Goal: Task Accomplishment & Management: Manage account settings

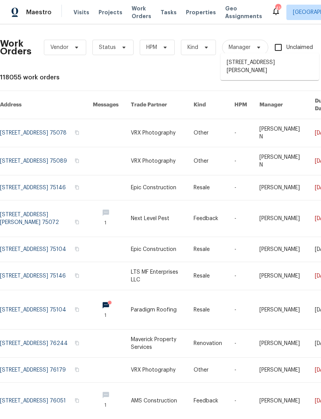
scroll to position [2, 48]
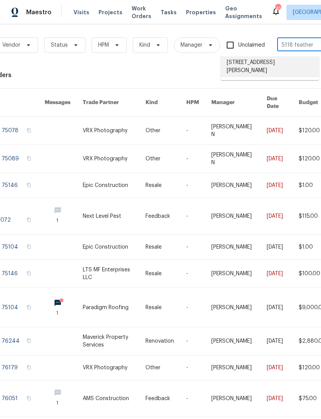
click at [290, 70] on li "[STREET_ADDRESS][PERSON_NAME]" at bounding box center [270, 66] width 99 height 21
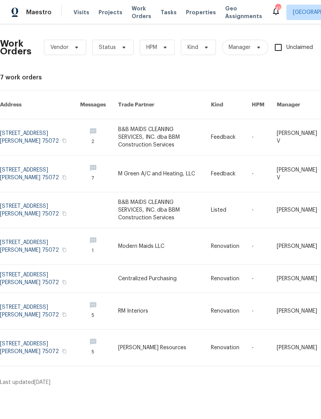
click at [157, 132] on link at bounding box center [164, 137] width 93 height 36
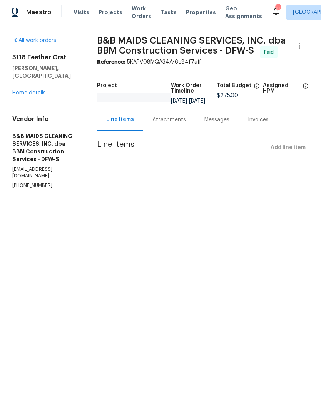
click at [36, 90] on link "Home details" at bounding box center [29, 92] width 34 height 5
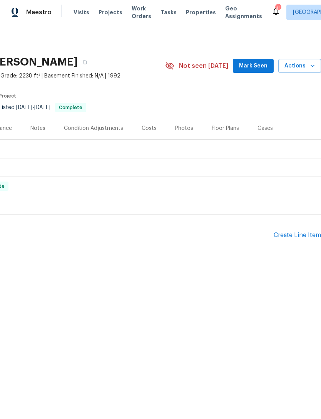
click at [305, 235] on div "Create Line Item" at bounding box center [297, 235] width 47 height 7
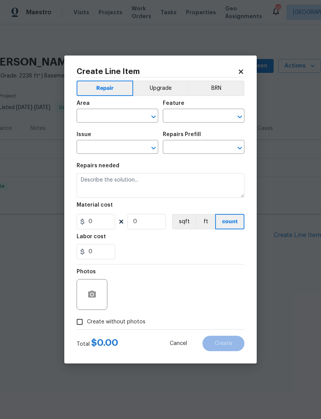
click at [182, 82] on button "Upgrade" at bounding box center [160, 88] width 55 height 15
click at [122, 88] on button "Repair" at bounding box center [105, 88] width 56 height 15
click at [114, 120] on input "text" at bounding box center [107, 117] width 60 height 12
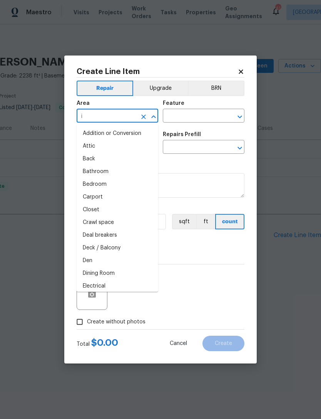
type input "in"
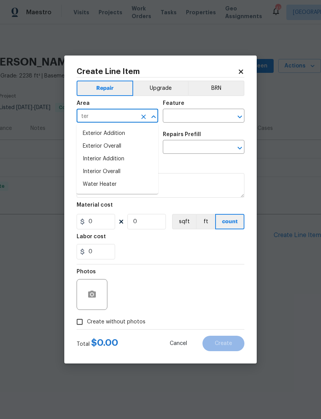
click at [141, 172] on li "Interior Overall" at bounding box center [118, 171] width 82 height 13
type input "Interior Overall"
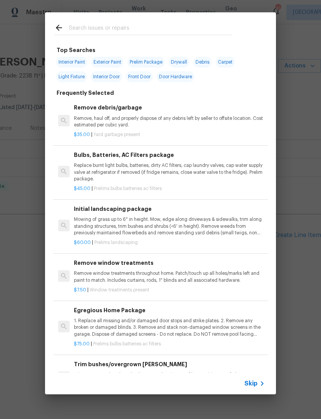
click at [201, 115] on p "Remove, haul off, and properly dispose of any debris left by seller to offsite …" at bounding box center [169, 121] width 191 height 13
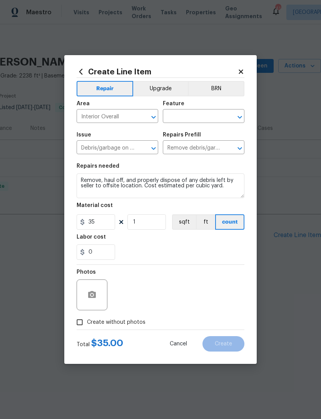
click at [150, 146] on icon "Open" at bounding box center [153, 148] width 9 height 9
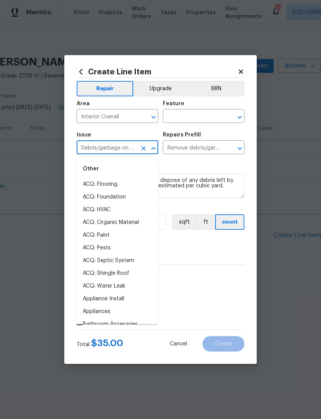
click at [148, 150] on button "Clear" at bounding box center [143, 148] width 11 height 11
click at [212, 117] on input "text" at bounding box center [193, 117] width 60 height 12
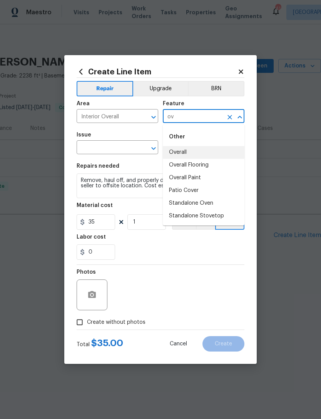
click at [191, 154] on li "Overall" at bounding box center [204, 152] width 82 height 13
type input "Overall"
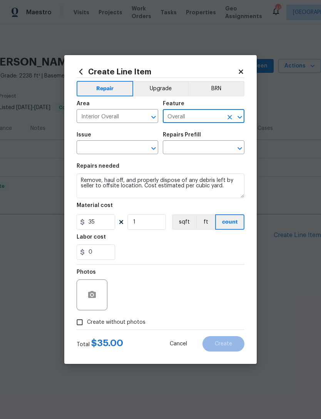
click at [133, 146] on input "text" at bounding box center [107, 148] width 60 height 12
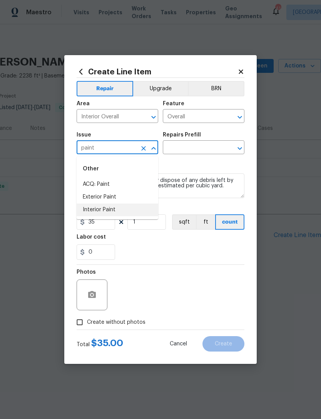
click at [113, 208] on li "Interior Paint" at bounding box center [118, 210] width 82 height 13
type input "Interior Paint"
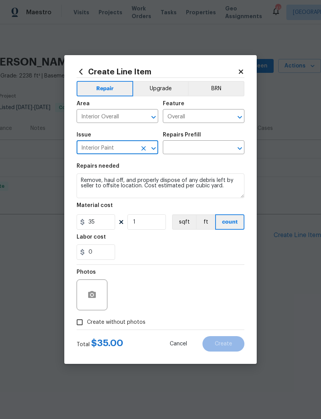
click at [205, 149] on input "text" at bounding box center [193, 148] width 60 height 12
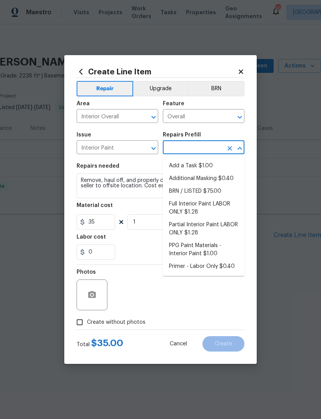
click at [205, 160] on li "Add a Task $1.00" at bounding box center [204, 166] width 82 height 13
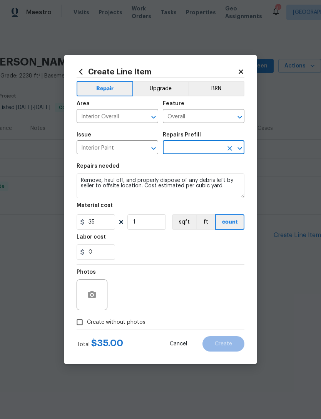
type input "Add a Task $1.00"
type input "Overall Paint"
type input "Add a Task $1.00"
type textarea "HPM to detail"
type input "1"
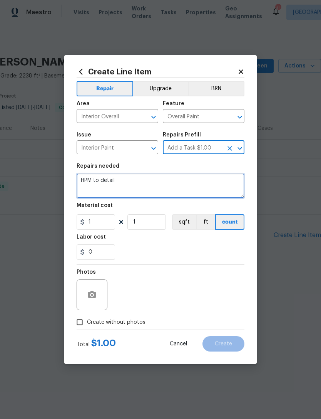
click at [114, 178] on textarea "HPM to detail" at bounding box center [161, 185] width 168 height 25
click at [117, 183] on textarea "HPM to detail" at bounding box center [161, 185] width 168 height 25
click at [116, 187] on textarea "HPM to detail" at bounding box center [161, 185] width 168 height 25
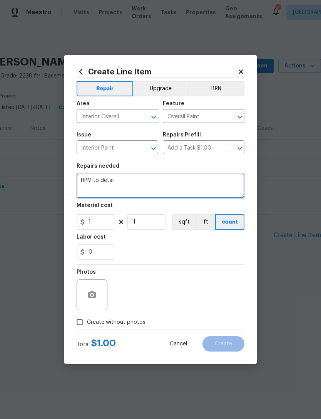
click at [116, 187] on textarea "HPM to detail" at bounding box center [161, 185] width 168 height 25
click at [116, 182] on textarea "Possible leak in master bedroom" at bounding box center [161, 185] width 168 height 25
click at [183, 184] on textarea "Possible leak in master bedroom" at bounding box center [161, 185] width 168 height 25
type textarea "Possible leak in master bedroom, ceiling near vent. Check for leaks, repair if …"
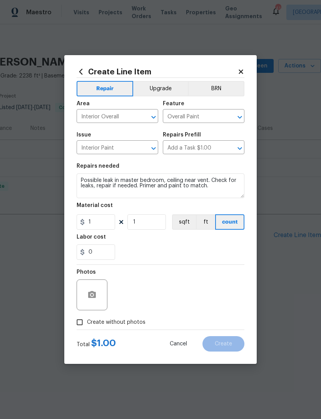
click at [210, 267] on div "Photos" at bounding box center [161, 290] width 168 height 50
click at [107, 228] on input "1" at bounding box center [96, 221] width 39 height 15
type input "125"
click at [150, 262] on section "Repairs needed Possible leak in master bedroom, ceiling near vent. Check for le…" at bounding box center [161, 212] width 168 height 106
click at [100, 299] on button "button" at bounding box center [92, 295] width 19 height 19
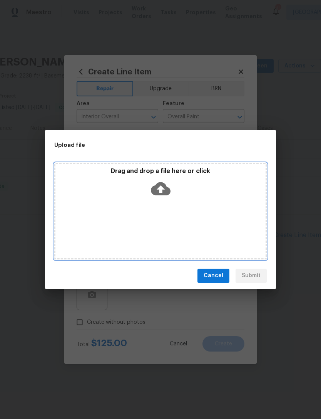
click at [173, 190] on div "Drag and drop a file here or click" at bounding box center [161, 183] width 210 height 33
click at [167, 192] on icon at bounding box center [161, 188] width 20 height 13
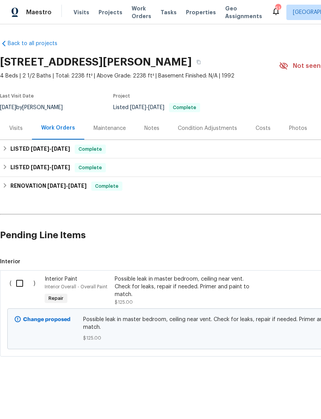
click at [23, 287] on input "checkbox" at bounding box center [23, 283] width 22 height 16
checkbox input "true"
click at [293, 391] on div "Cancel (1) Item Create Work Order" at bounding box center [160, 399] width 321 height 39
click at [281, 404] on span "Create Work Order" at bounding box center [277, 400] width 51 height 10
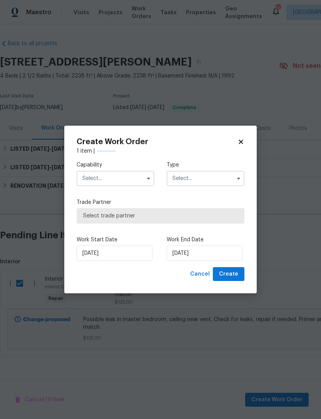
click at [110, 176] on input "text" at bounding box center [116, 178] width 78 height 15
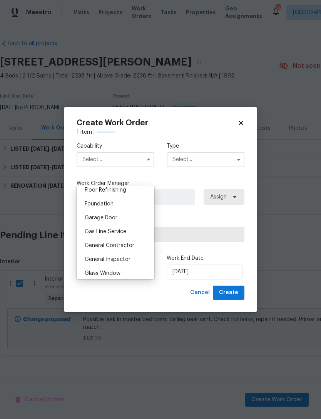
scroll to position [320, 0]
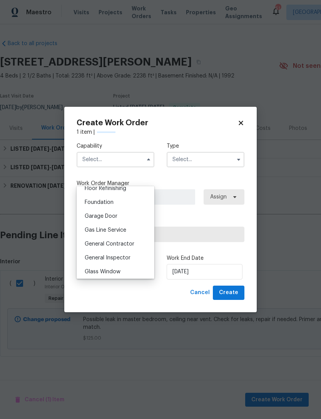
click at [142, 245] on div "General Contractor" at bounding box center [116, 244] width 74 height 14
type input "General Contractor"
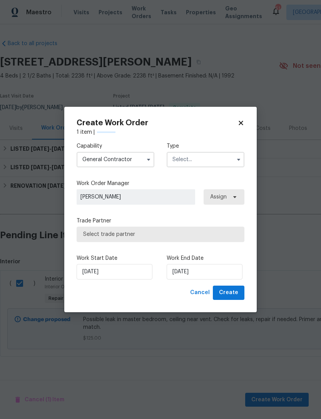
click at [228, 161] on input "text" at bounding box center [206, 159] width 78 height 15
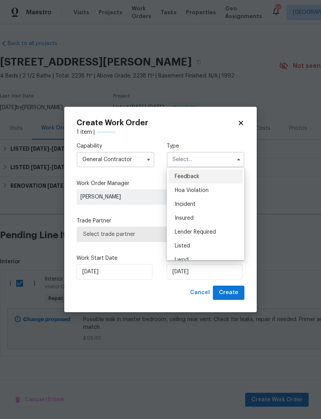
click at [210, 259] on div "Lwod" at bounding box center [206, 260] width 74 height 14
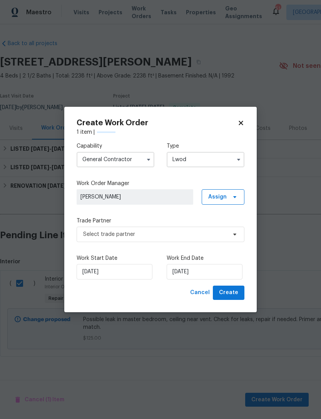
click at [217, 167] on input "Lwod" at bounding box center [206, 159] width 78 height 15
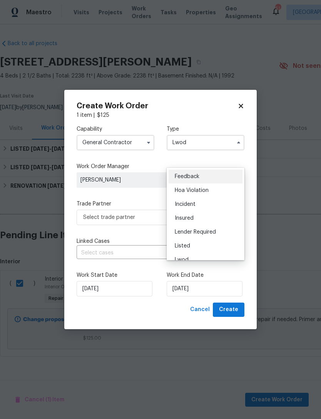
click at [216, 247] on div "Listed" at bounding box center [206, 246] width 74 height 14
type input "Listed"
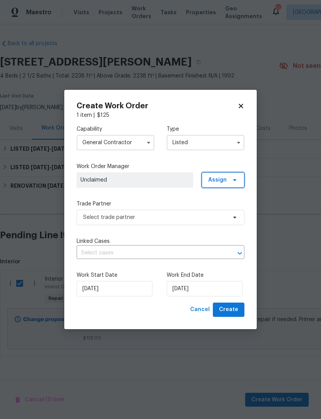
click at [222, 184] on span "Assign" at bounding box center [223, 179] width 43 height 15
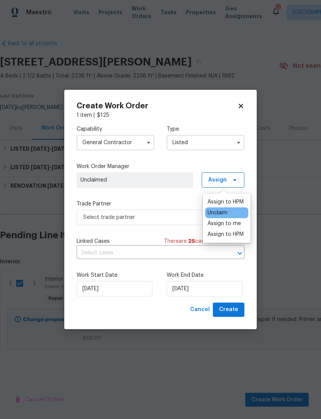
click at [240, 200] on div "Assign to HPM" at bounding box center [226, 202] width 36 height 8
click at [160, 207] on label "Trade Partner" at bounding box center [161, 204] width 168 height 8
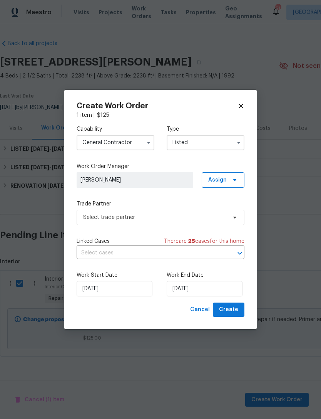
click at [159, 207] on label "Trade Partner" at bounding box center [161, 204] width 168 height 8
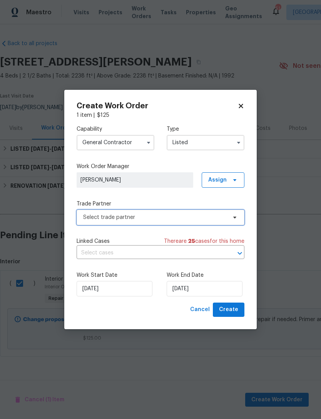
click at [172, 217] on span "Select trade partner" at bounding box center [155, 218] width 144 height 8
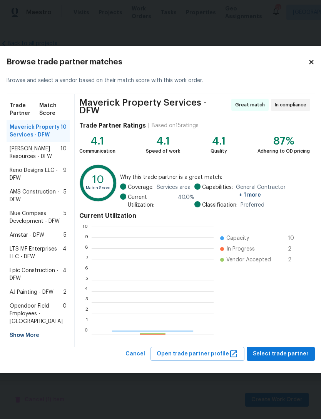
scroll to position [108, 122]
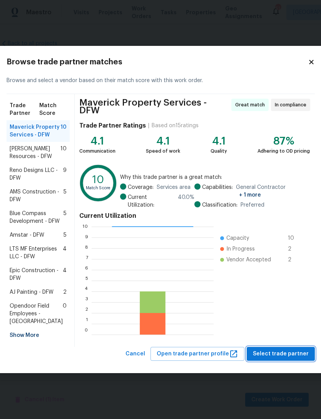
click at [279, 359] on span "Select trade partner" at bounding box center [281, 354] width 56 height 10
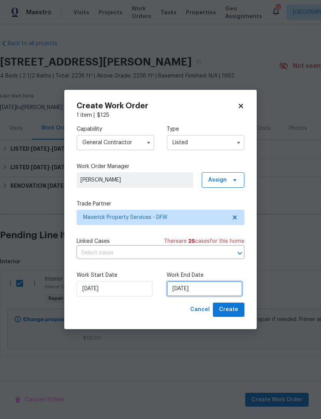
click at [217, 286] on input "[DATE]" at bounding box center [205, 288] width 76 height 15
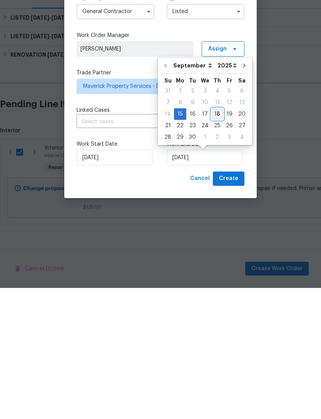
click at [218, 240] on div "18" at bounding box center [218, 245] width 12 height 11
type input "[DATE]"
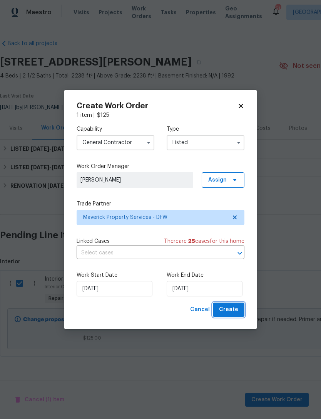
click at [235, 313] on span "Create" at bounding box center [228, 310] width 19 height 10
checkbox input "false"
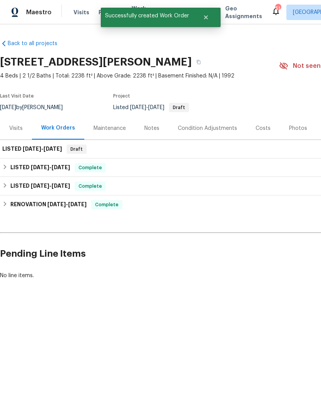
scroll to position [0, 0]
click at [68, 150] on div "LISTED 9/15/25 - 9/18/25 Draft" at bounding box center [217, 149] width 431 height 9
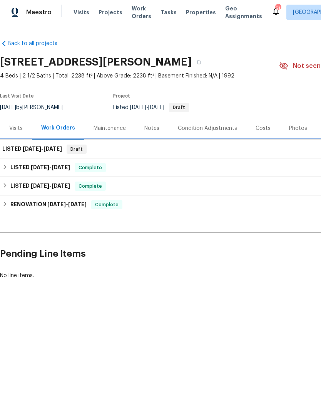
click at [54, 152] on h6 "LISTED 9/15/25 - 9/18/25" at bounding box center [32, 149] width 60 height 9
click at [42, 151] on span "9/15/25 - 9/18/25" at bounding box center [42, 148] width 39 height 5
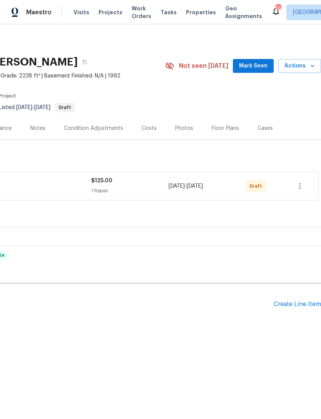
scroll to position [0, 114]
click at [303, 190] on icon "button" at bounding box center [300, 186] width 9 height 9
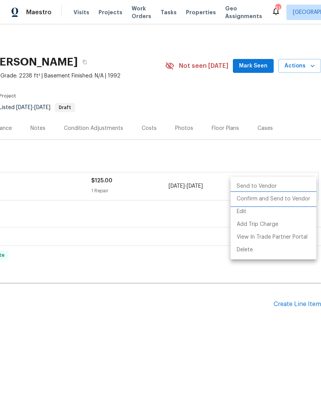
click at [298, 202] on li "Confirm and Send to Vendor" at bounding box center [274, 199] width 86 height 13
